Goal: Check status: Check status

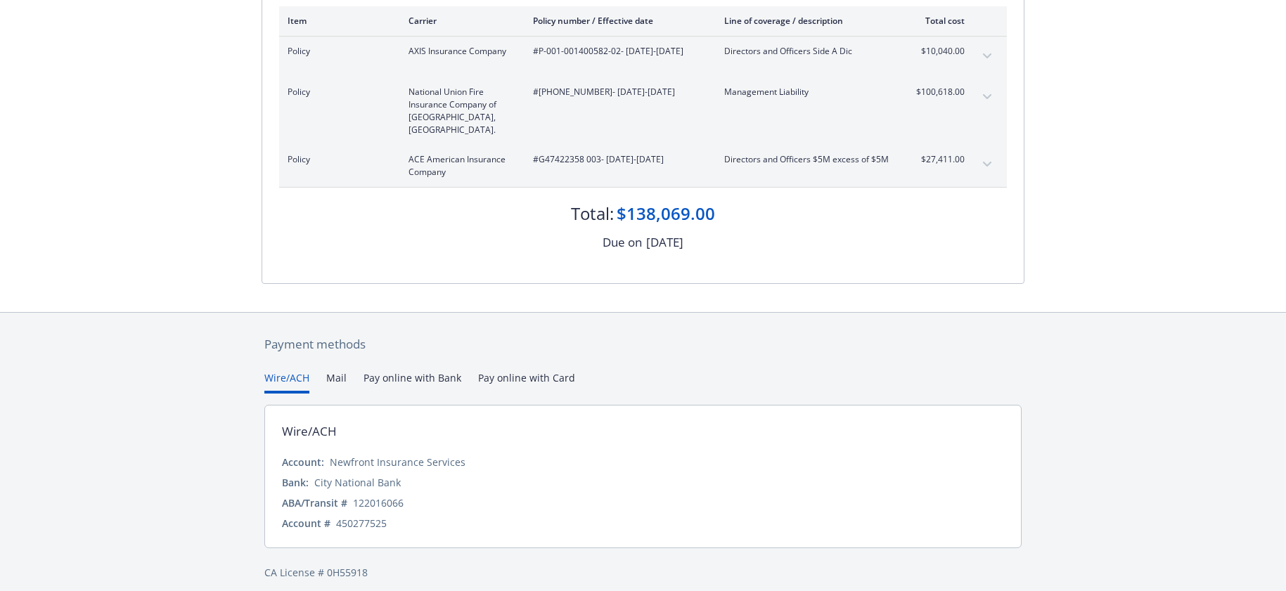
scroll to position [202, 0]
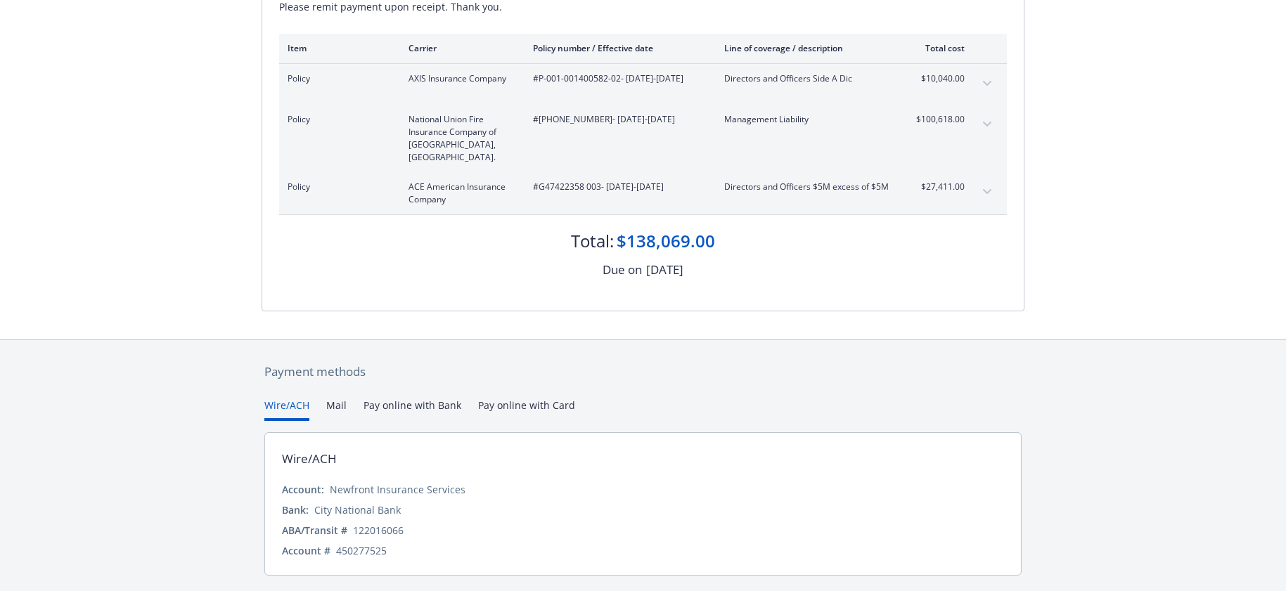
click at [499, 373] on div "Payment methods Wire/ACH Mail Pay online with Bank Pay online with Card Wire/AC…" at bounding box center [643, 485] width 763 height 290
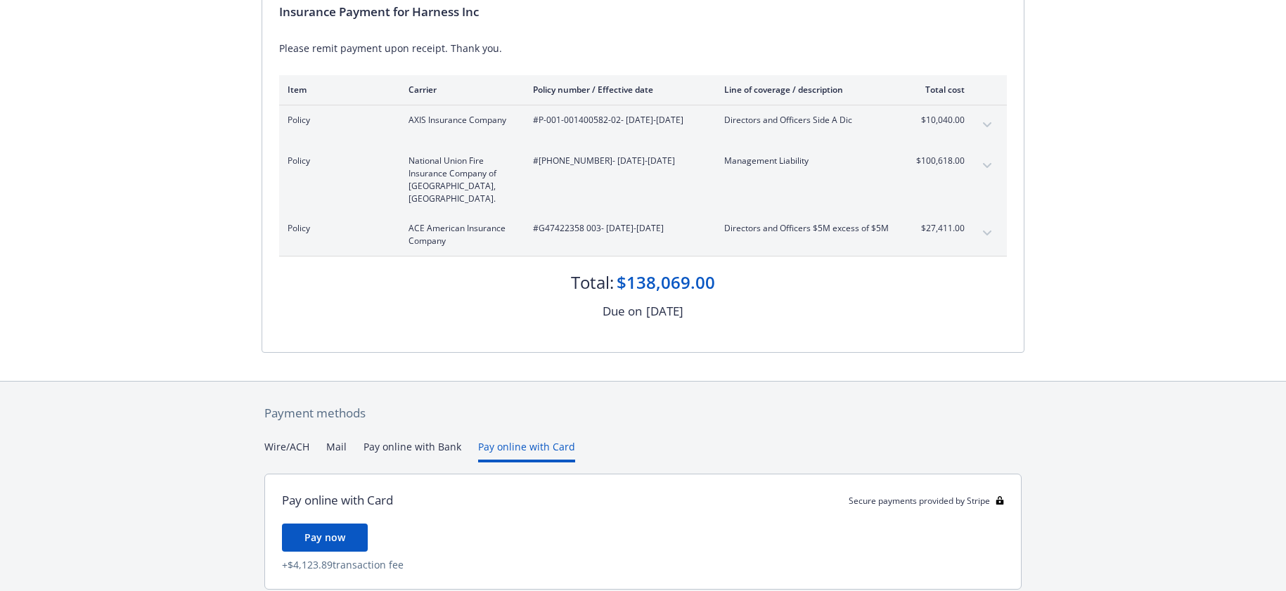
scroll to position [157, 0]
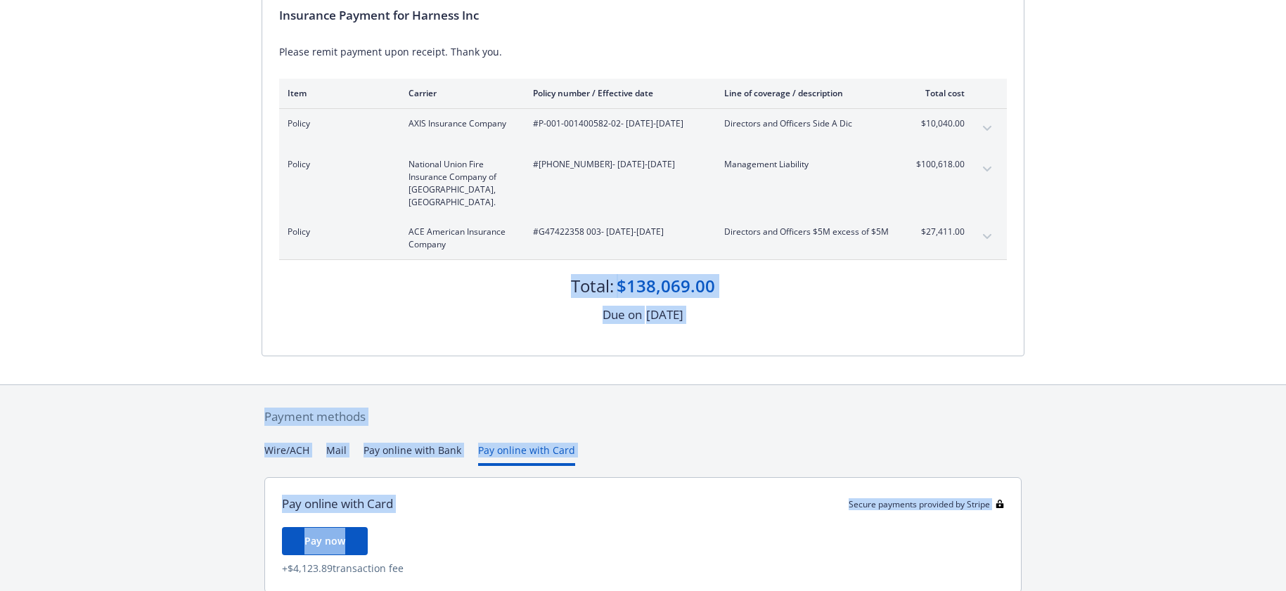
drag, startPoint x: 914, startPoint y: 501, endPoint x: 46, endPoint y: 302, distance: 890.1
click at [46, 302] on div "Secure payments provided by Stripe Invoice ID: BE9EE67B Download Invoice Insura…" at bounding box center [643, 245] width 1286 height 805
